Goal: Check status: Check status

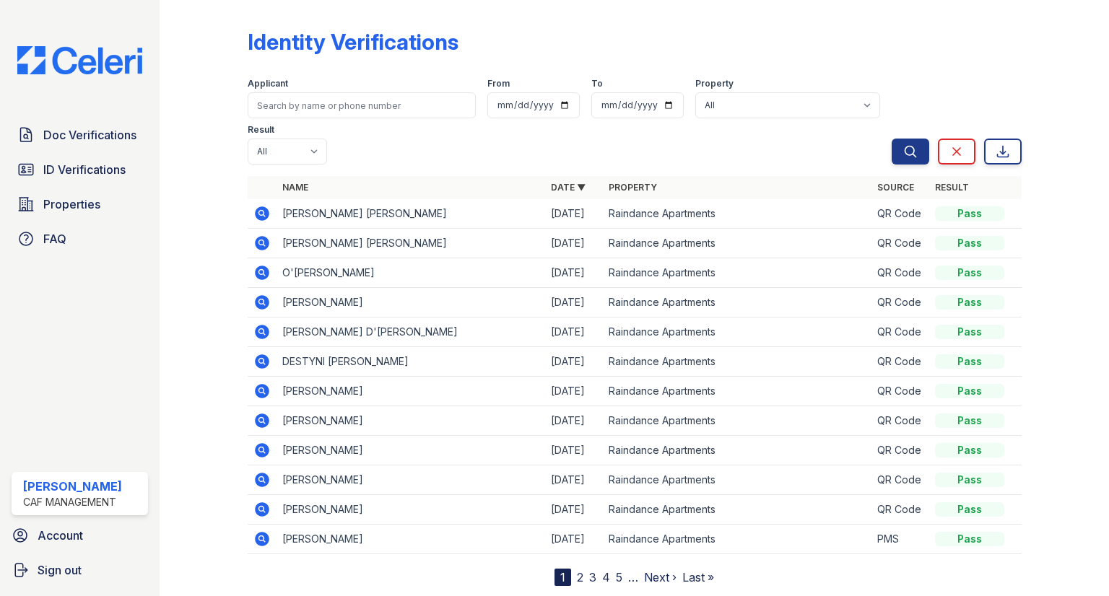
click at [256, 236] on icon at bounding box center [262, 243] width 14 height 14
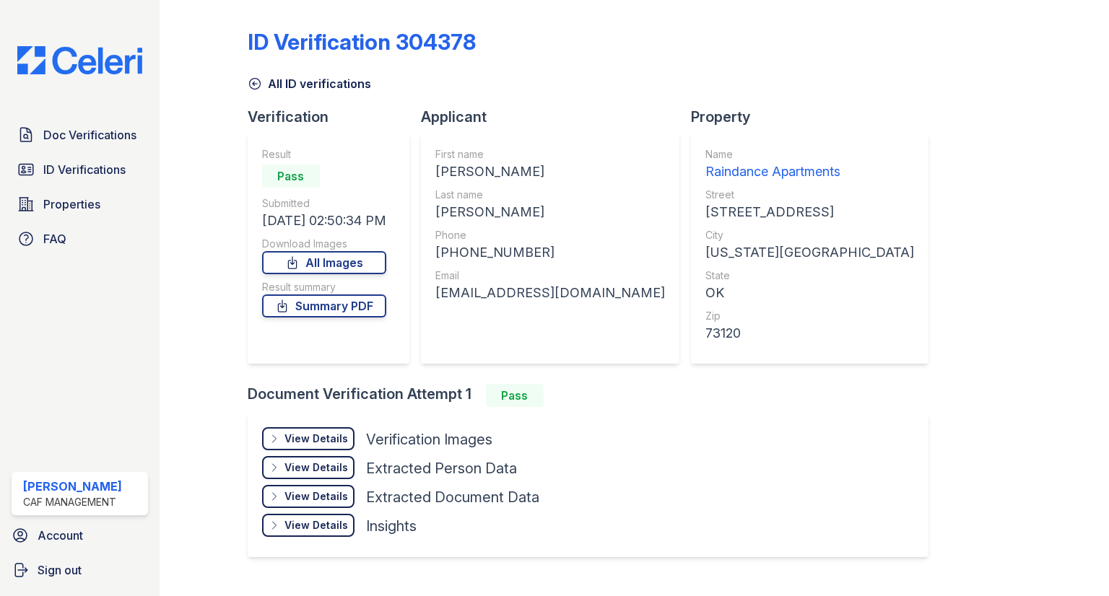
click at [321, 435] on div "View Details" at bounding box center [317, 439] width 64 height 14
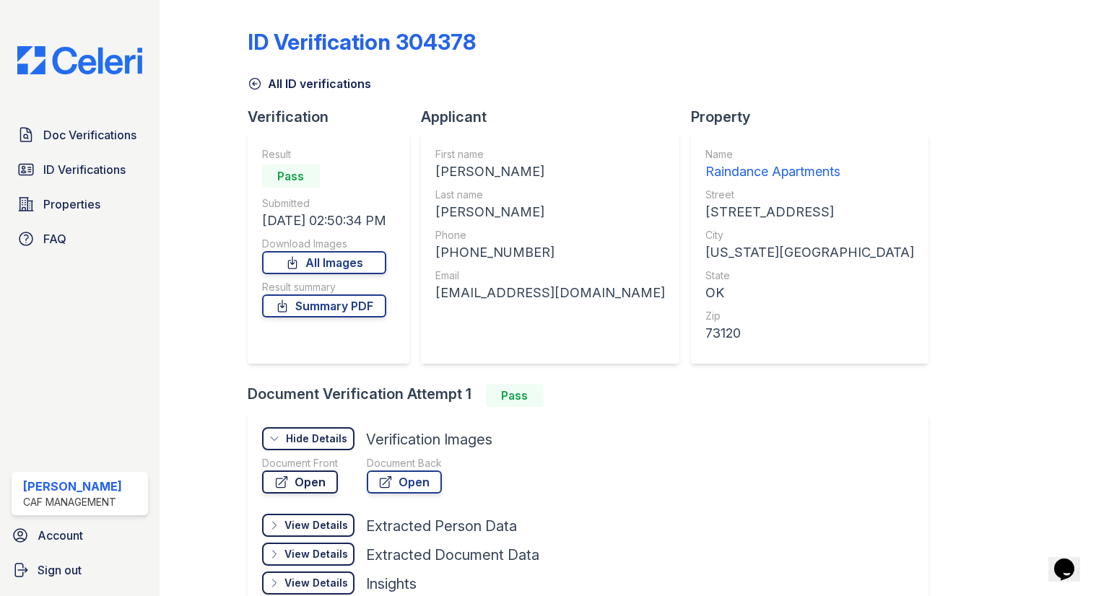
click at [315, 480] on link "Open" at bounding box center [300, 482] width 76 height 23
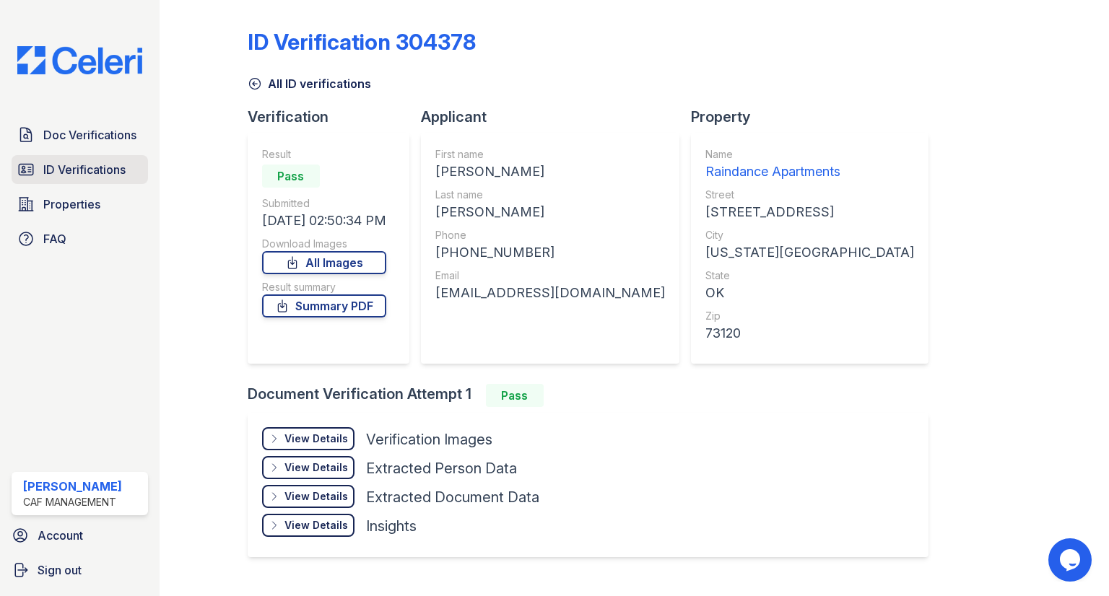
click at [111, 165] on span "ID Verifications" at bounding box center [84, 169] width 82 height 17
